Goal: Navigation & Orientation: Find specific page/section

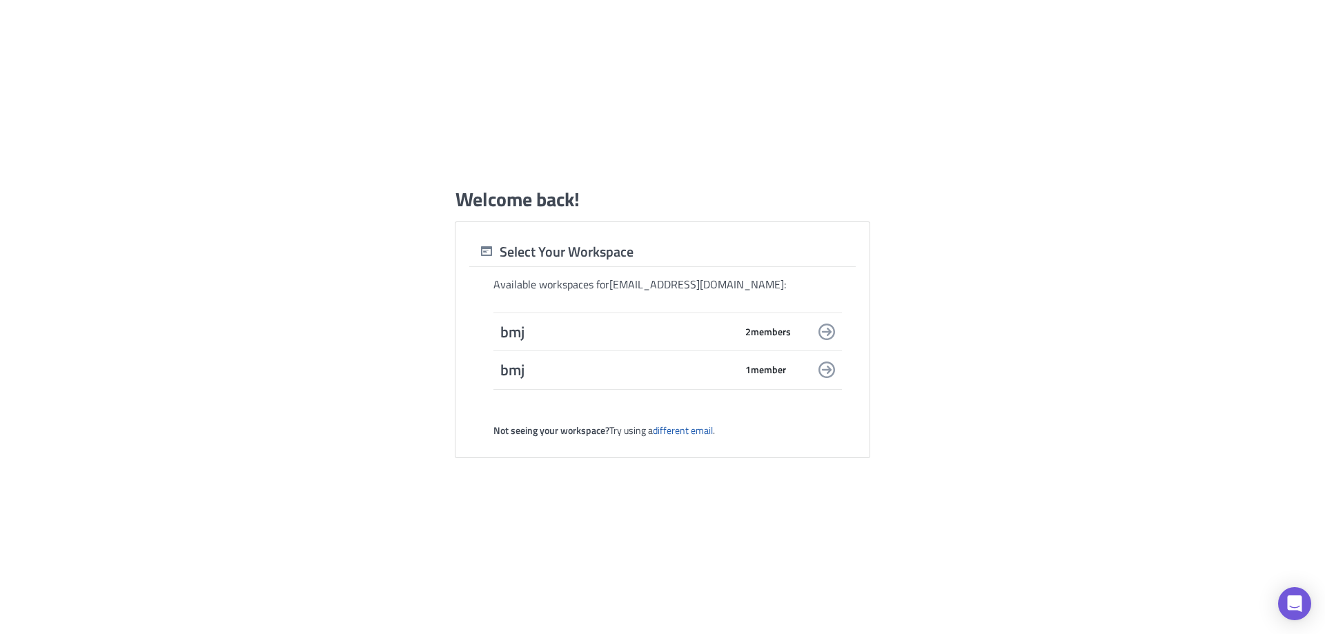
click at [679, 322] on span "bmj" at bounding box center [617, 331] width 235 height 19
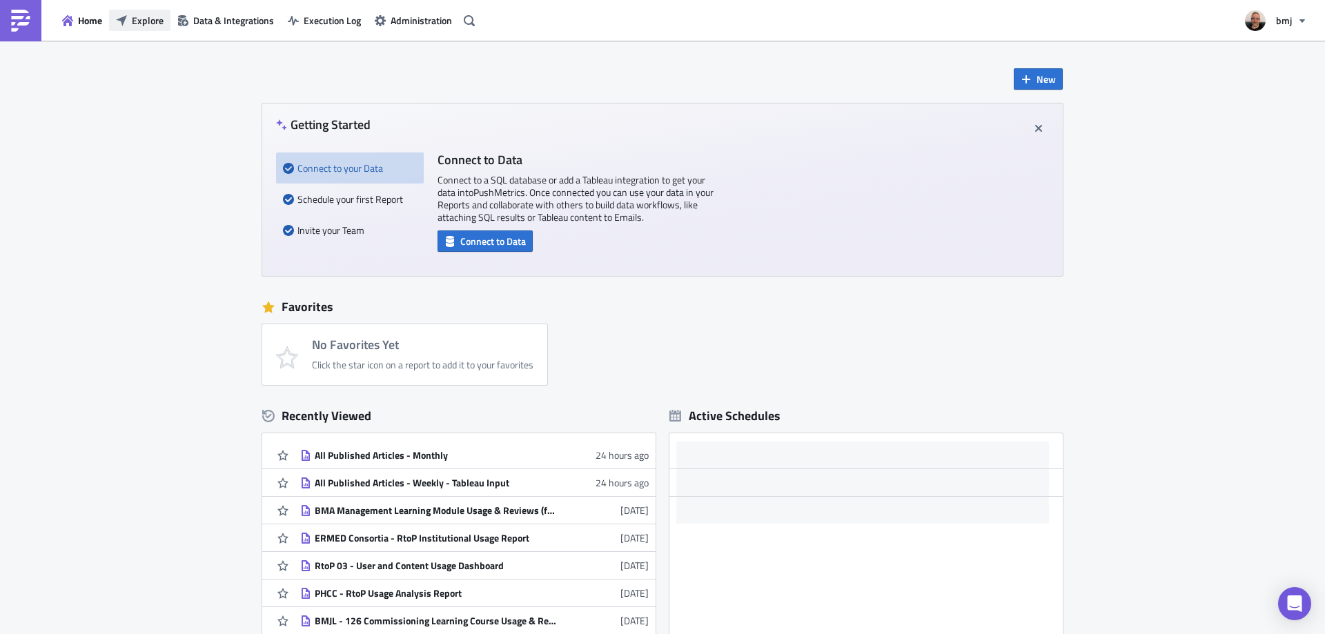
click at [148, 25] on span "Explore" at bounding box center [148, 20] width 32 height 14
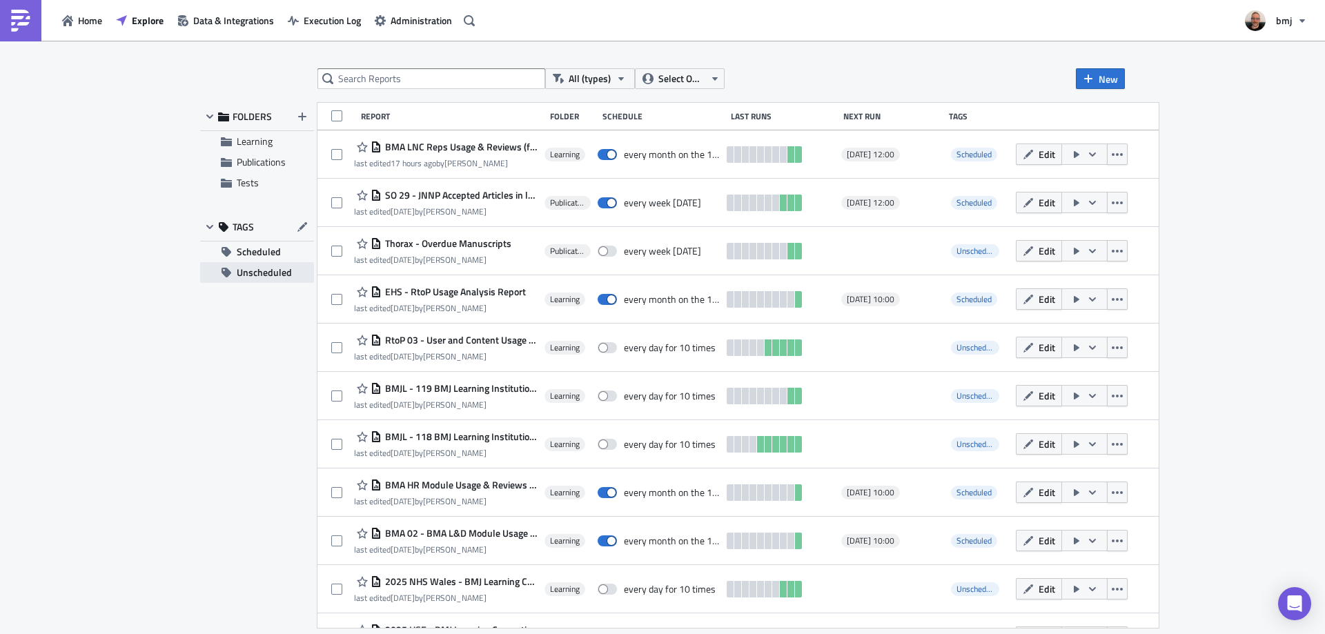
click at [275, 270] on span "Unscheduled" at bounding box center [264, 272] width 55 height 21
